Goal: Information Seeking & Learning: Learn about a topic

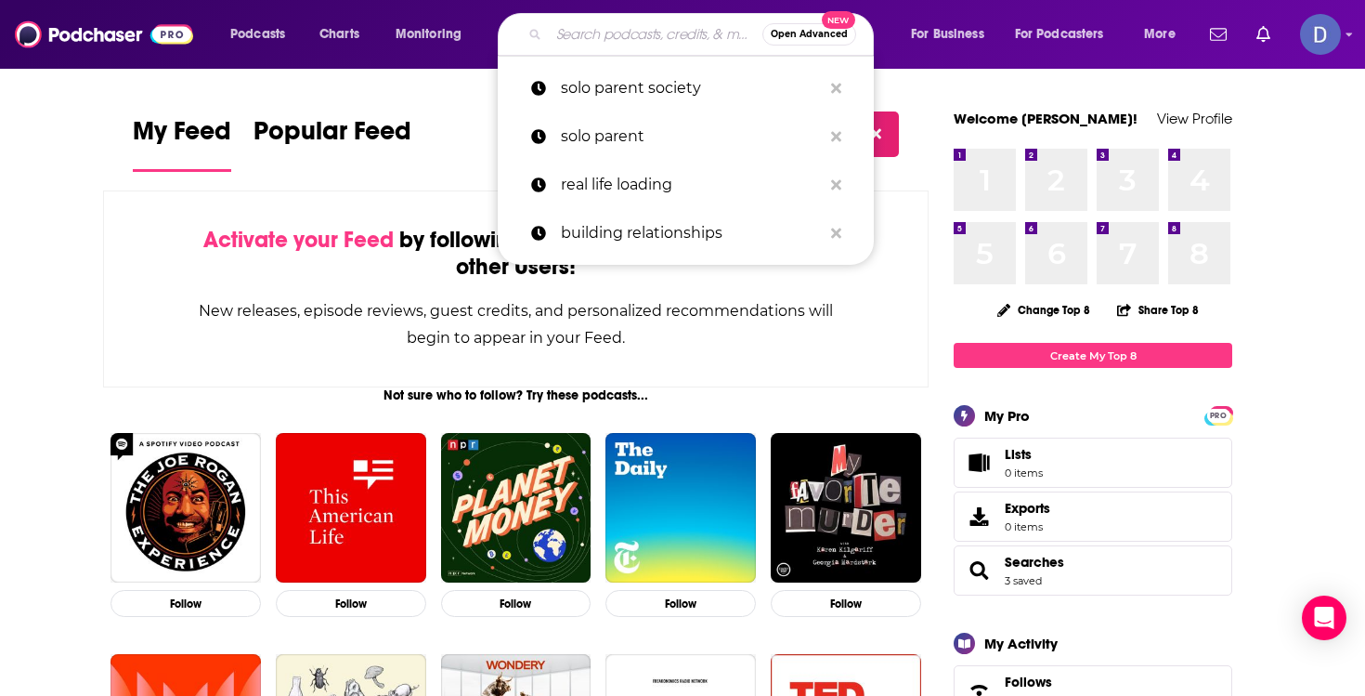
click at [612, 33] on input "Search podcasts, credits, & more..." at bounding box center [656, 35] width 214 height 30
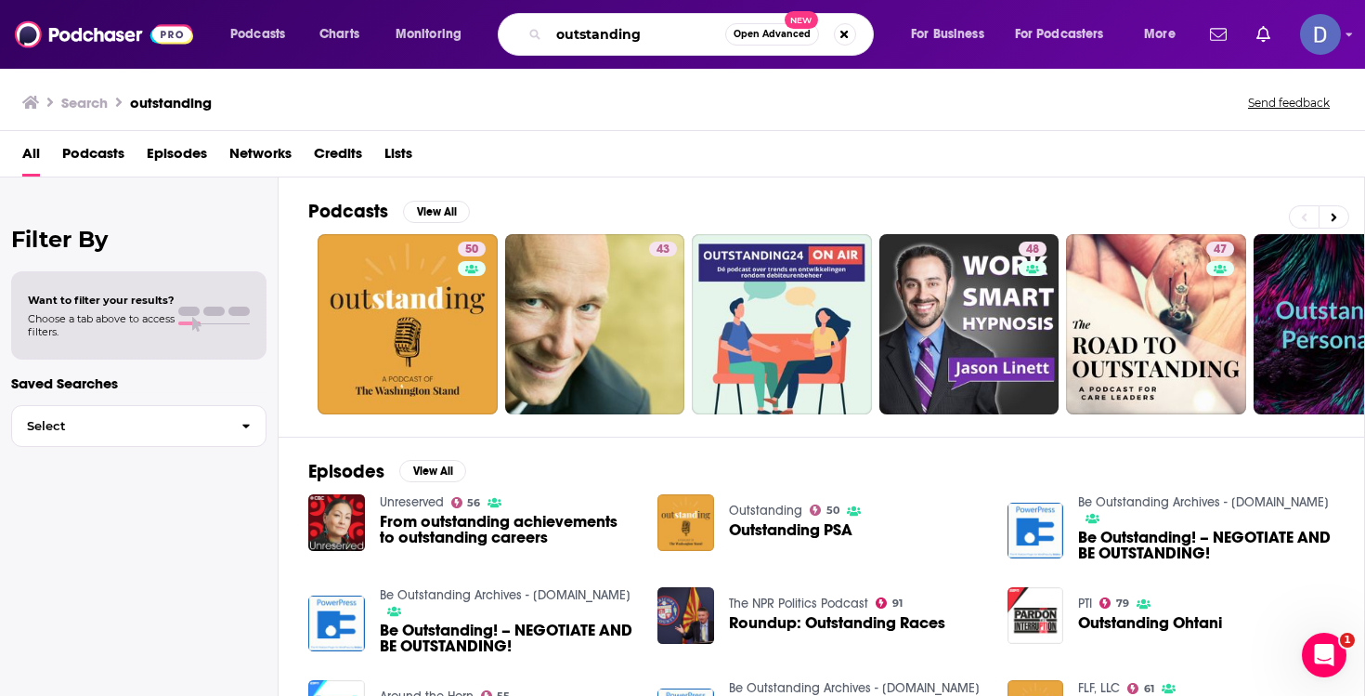
drag, startPoint x: 663, startPoint y: 41, endPoint x: 551, endPoint y: 31, distance: 112.8
click at [551, 31] on input "outstanding" at bounding box center [637, 35] width 176 height 30
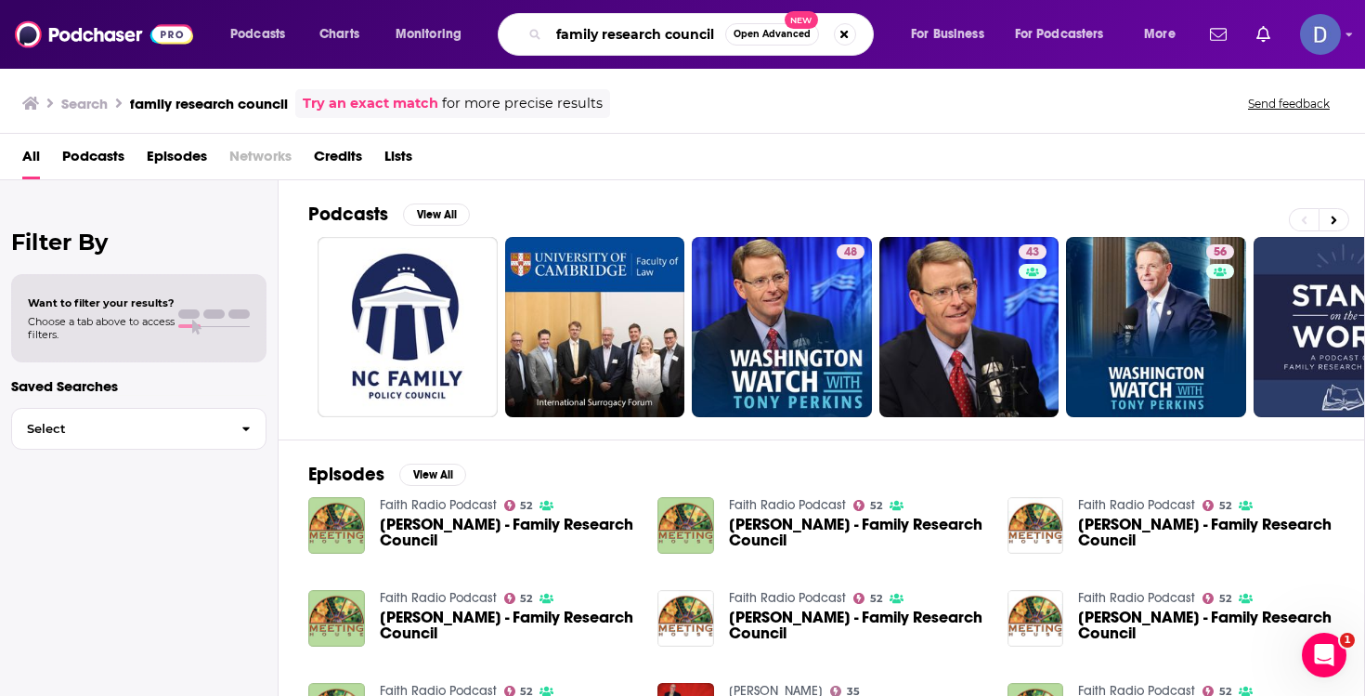
click at [567, 34] on input "family research council" at bounding box center [637, 35] width 176 height 30
click at [554, 33] on input "family research council" at bounding box center [637, 35] width 176 height 30
type input "outstanding family research council"
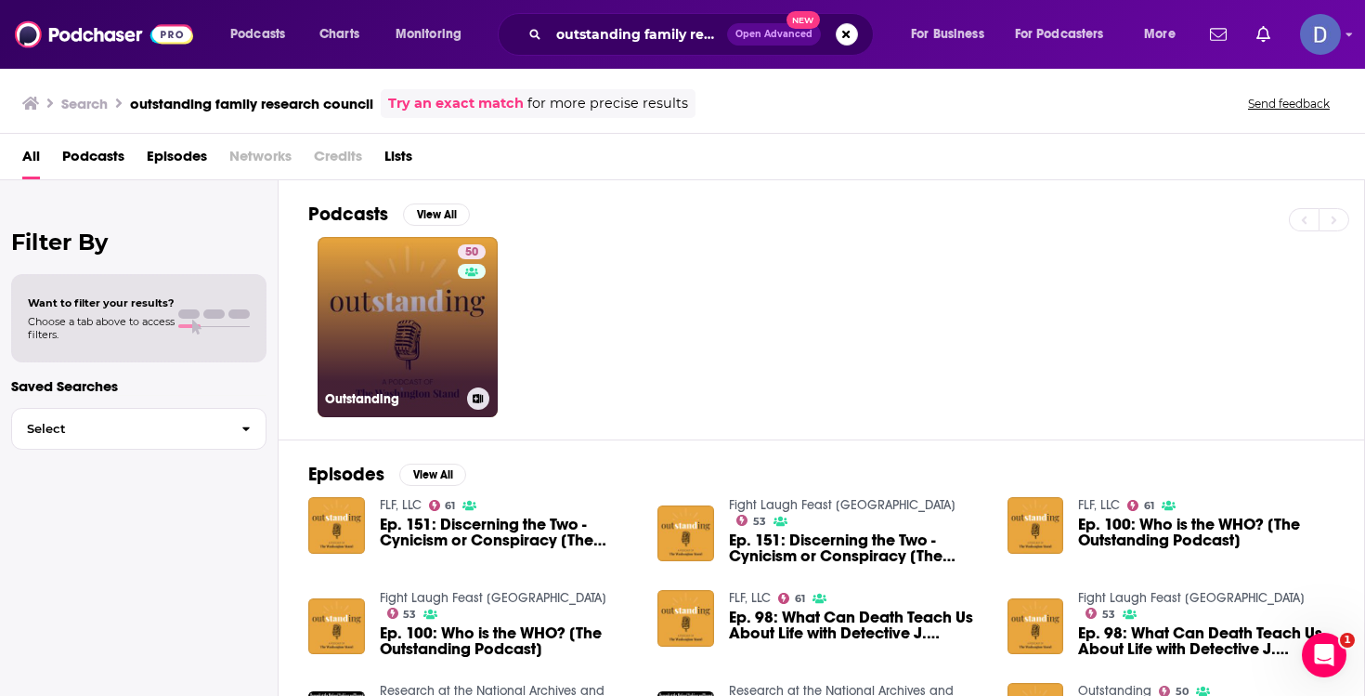
click at [434, 332] on link "50 Outstanding" at bounding box center [408, 327] width 180 height 180
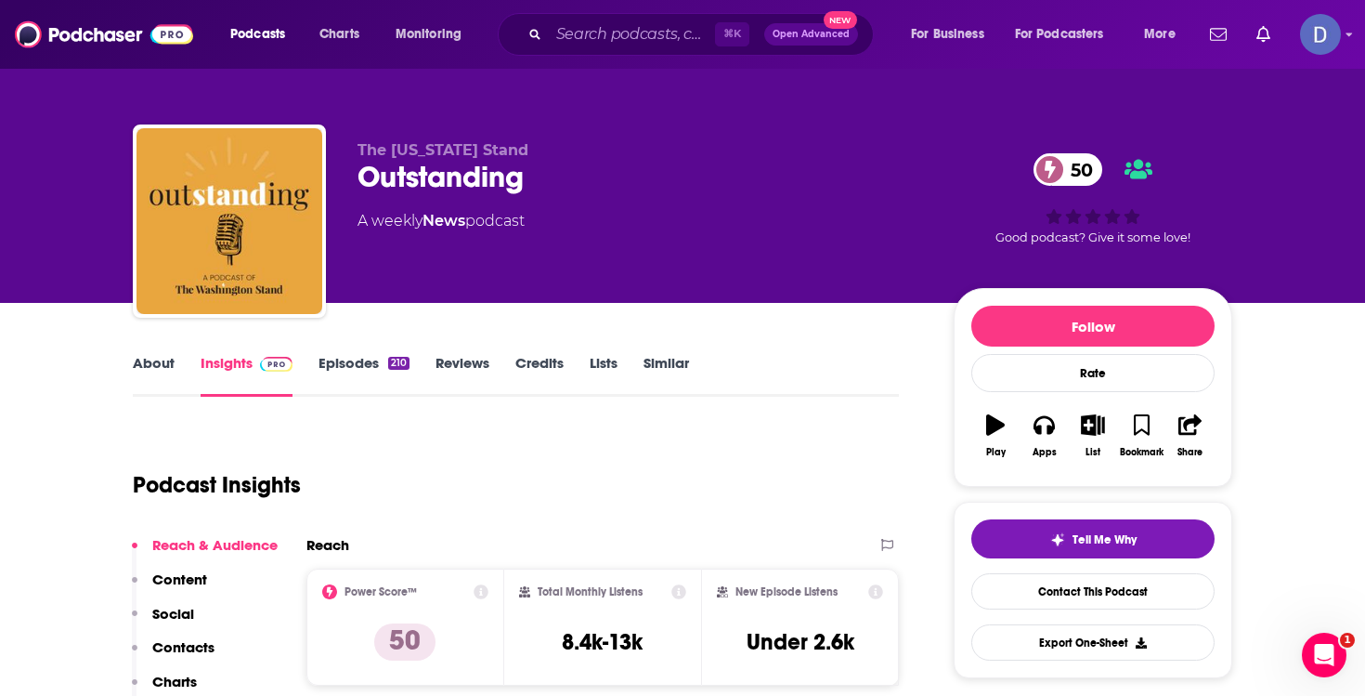
click at [152, 356] on link "About" at bounding box center [154, 375] width 42 height 43
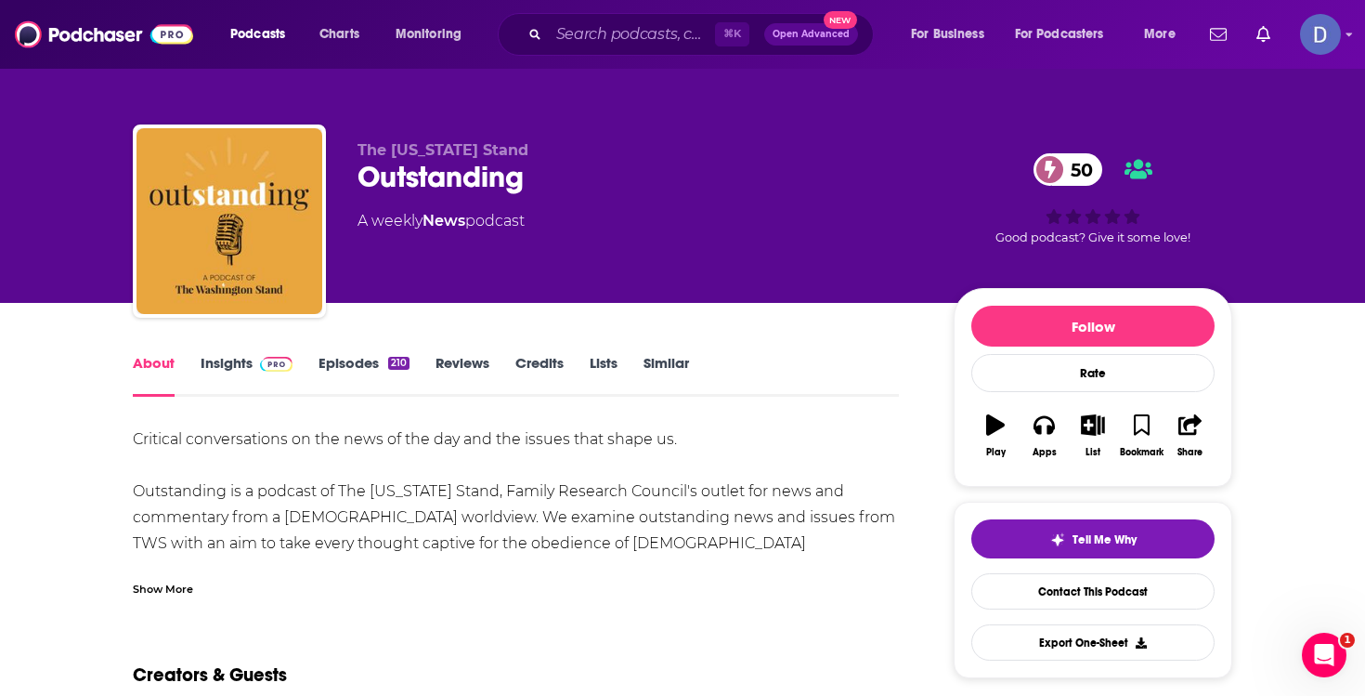
click at [248, 356] on link "Insights" at bounding box center [247, 375] width 92 height 43
